Goal: Transaction & Acquisition: Purchase product/service

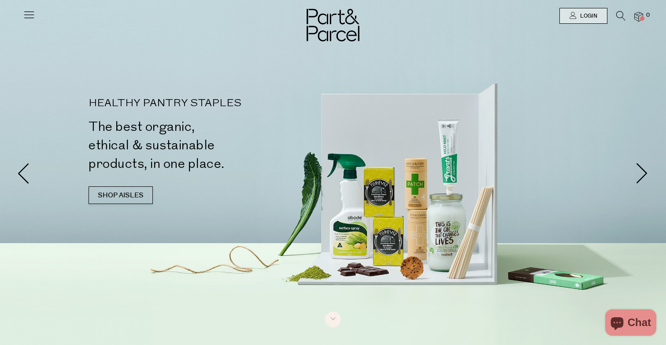
click at [606, 14] on link "Login" at bounding box center [584, 16] width 48 height 16
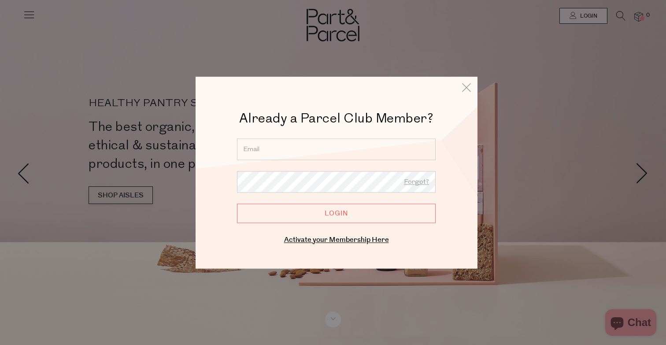
type input "drkate@theessentialwellnesshub.co.nz"
click at [322, 217] on input "Login" at bounding box center [336, 213] width 199 height 19
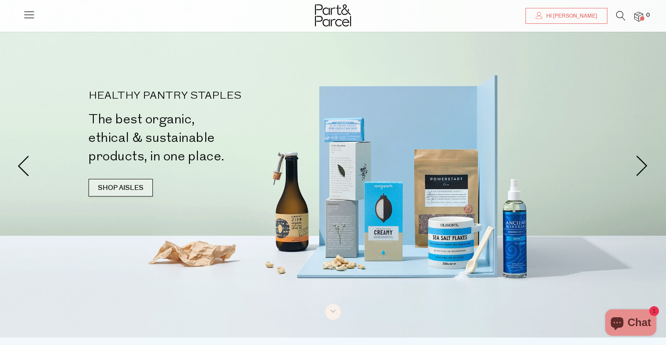
click at [114, 189] on link "SHOP AISLES" at bounding box center [121, 188] width 64 height 18
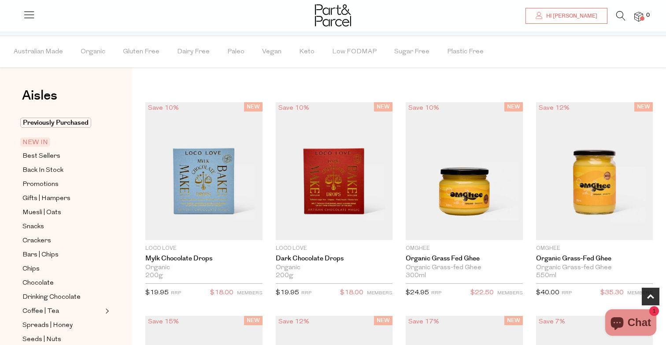
scroll to position [497, 0]
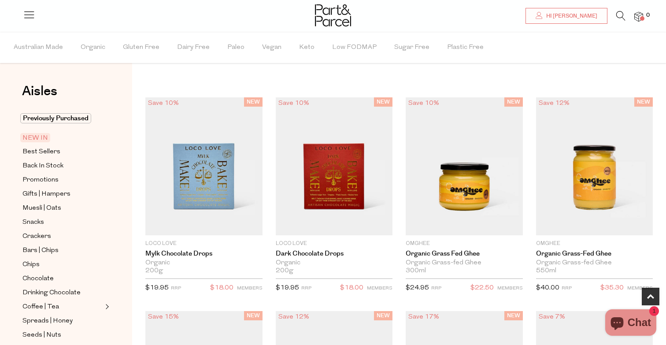
click at [36, 138] on span "NEW IN" at bounding box center [35, 137] width 30 height 9
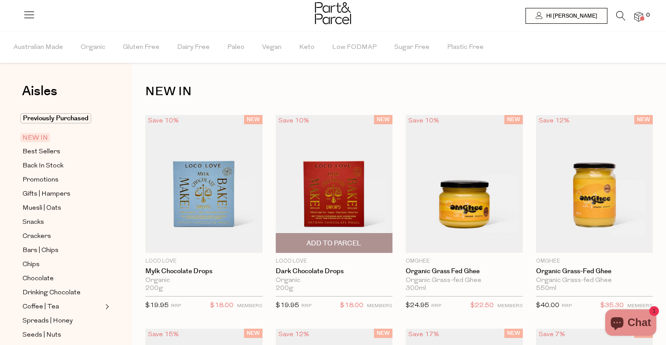
click at [338, 241] on span "Add To Parcel" at bounding box center [334, 243] width 55 height 9
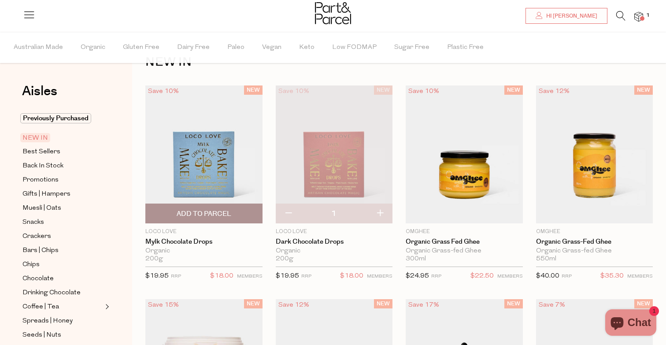
scroll to position [45, 0]
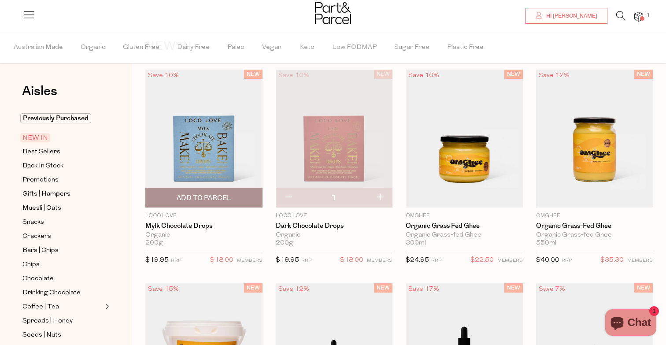
click at [197, 195] on span "Add To Parcel" at bounding box center [204, 197] width 55 height 9
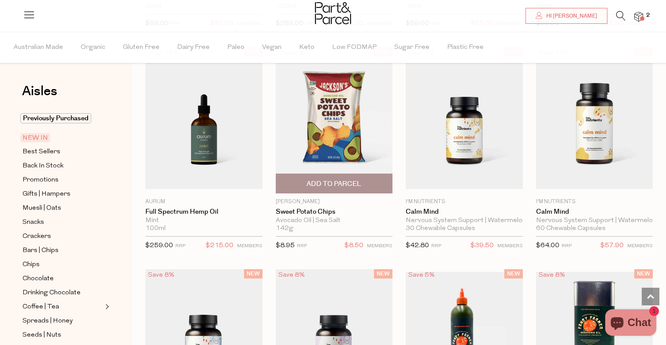
scroll to position [718, 0]
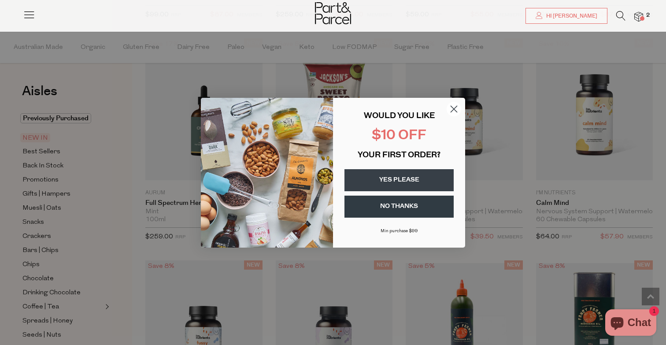
click at [456, 111] on icon "Close dialog" at bounding box center [454, 109] width 6 height 6
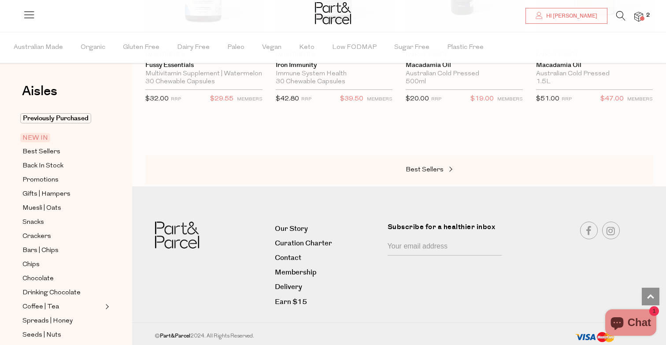
scroll to position [1070, 0]
click at [428, 167] on span "Best Sellers" at bounding box center [425, 170] width 38 height 7
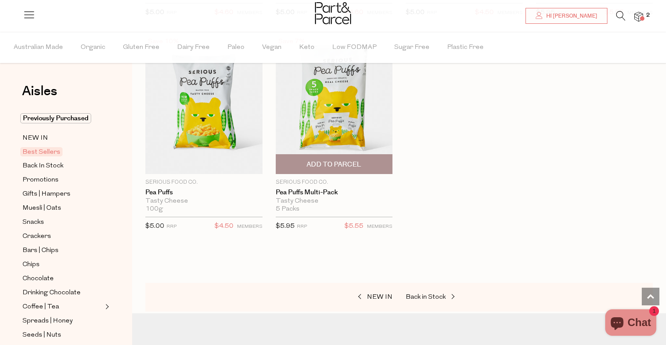
scroll to position [2231, 0]
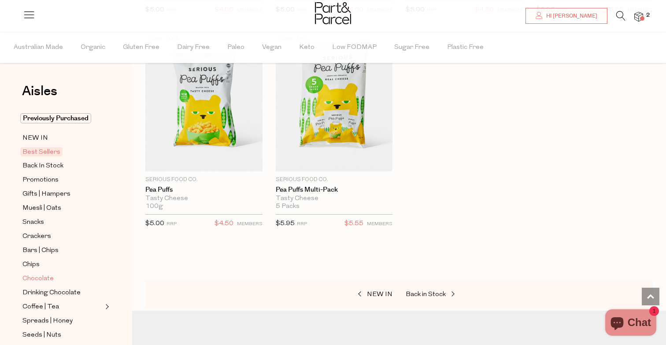
click at [37, 276] on span "Chocolate" at bounding box center [37, 279] width 31 height 11
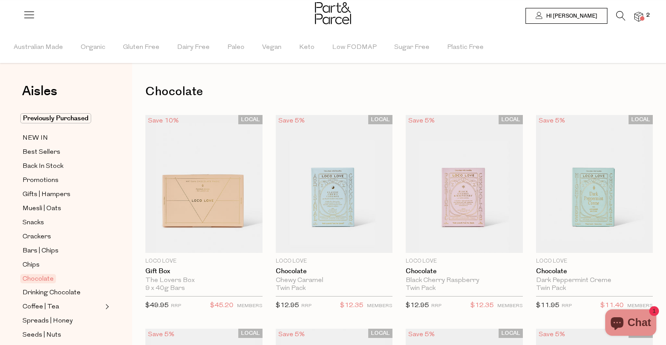
click at [617, 15] on icon at bounding box center [621, 16] width 9 height 10
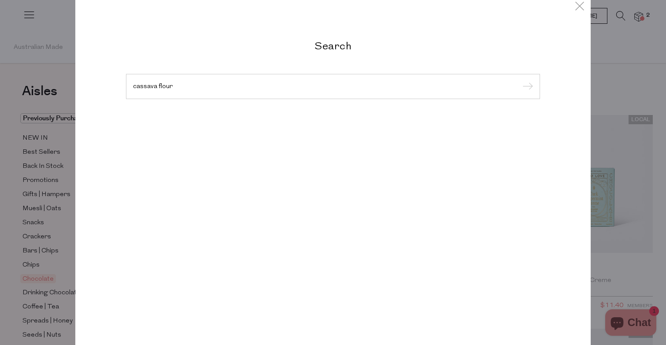
type input "cassava flour"
click at [527, 87] on input "submit" at bounding box center [526, 86] width 13 height 13
